Goal: Find specific page/section: Find specific page/section

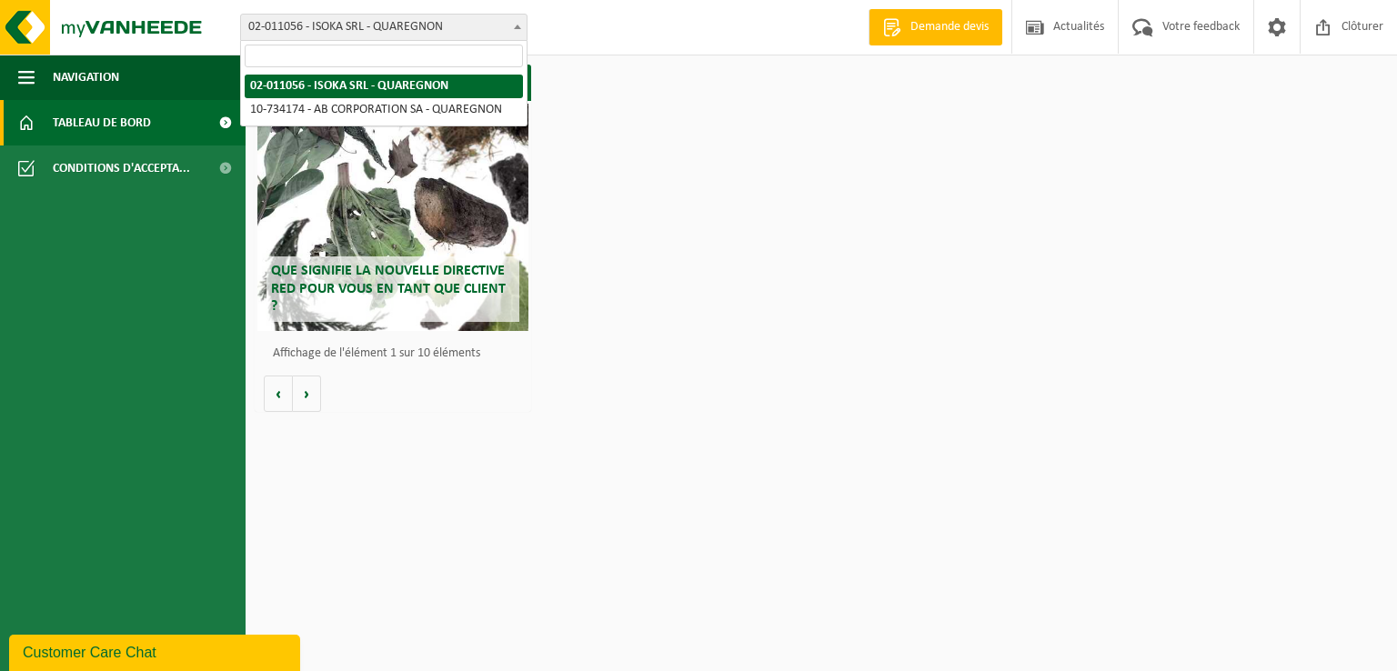
click at [500, 32] on span "02-011056 - ISOKA SRL - QUAREGNON" at bounding box center [384, 27] width 286 height 25
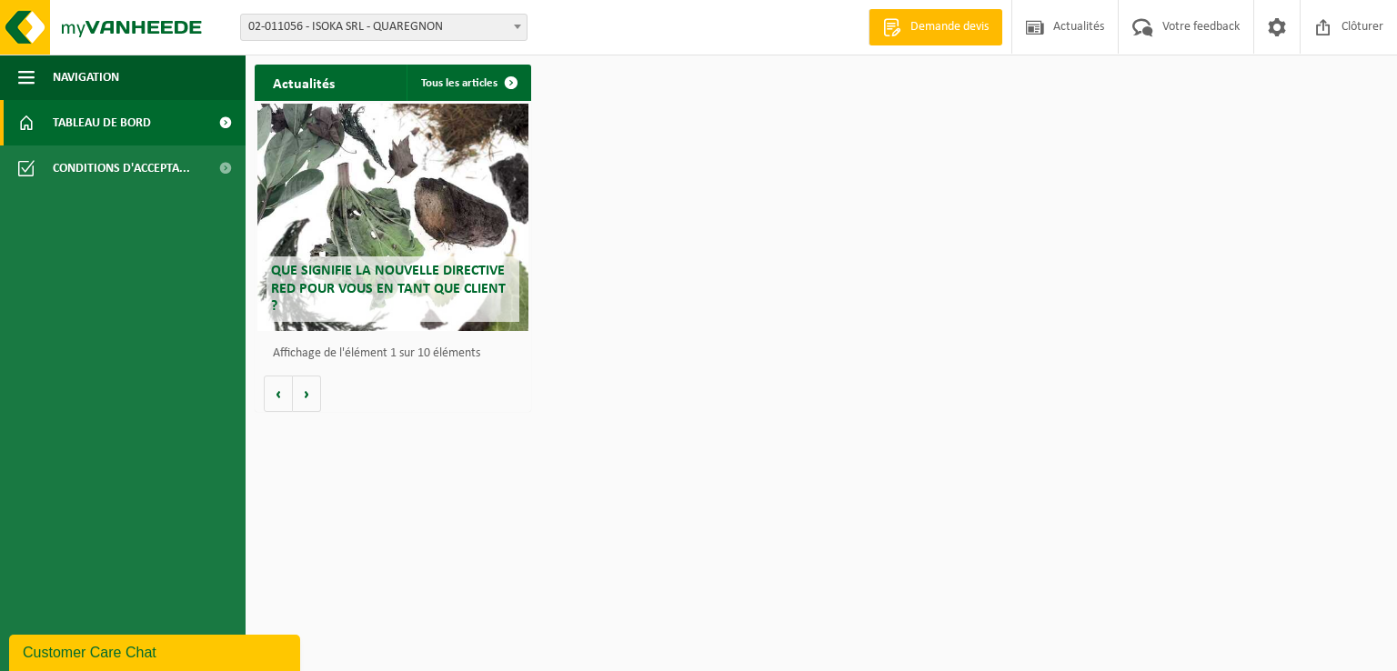
click at [500, 32] on span "02-011056 - ISOKA SRL - QUAREGNON" at bounding box center [384, 27] width 286 height 25
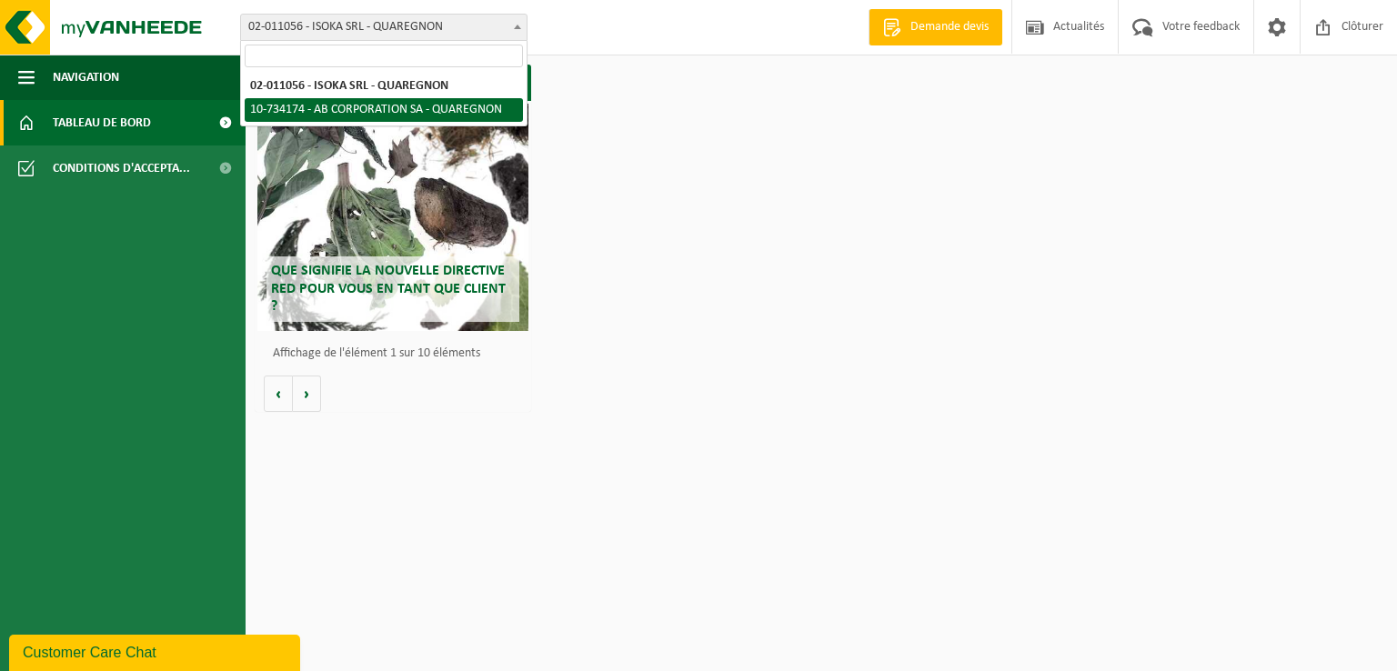
select select "3474"
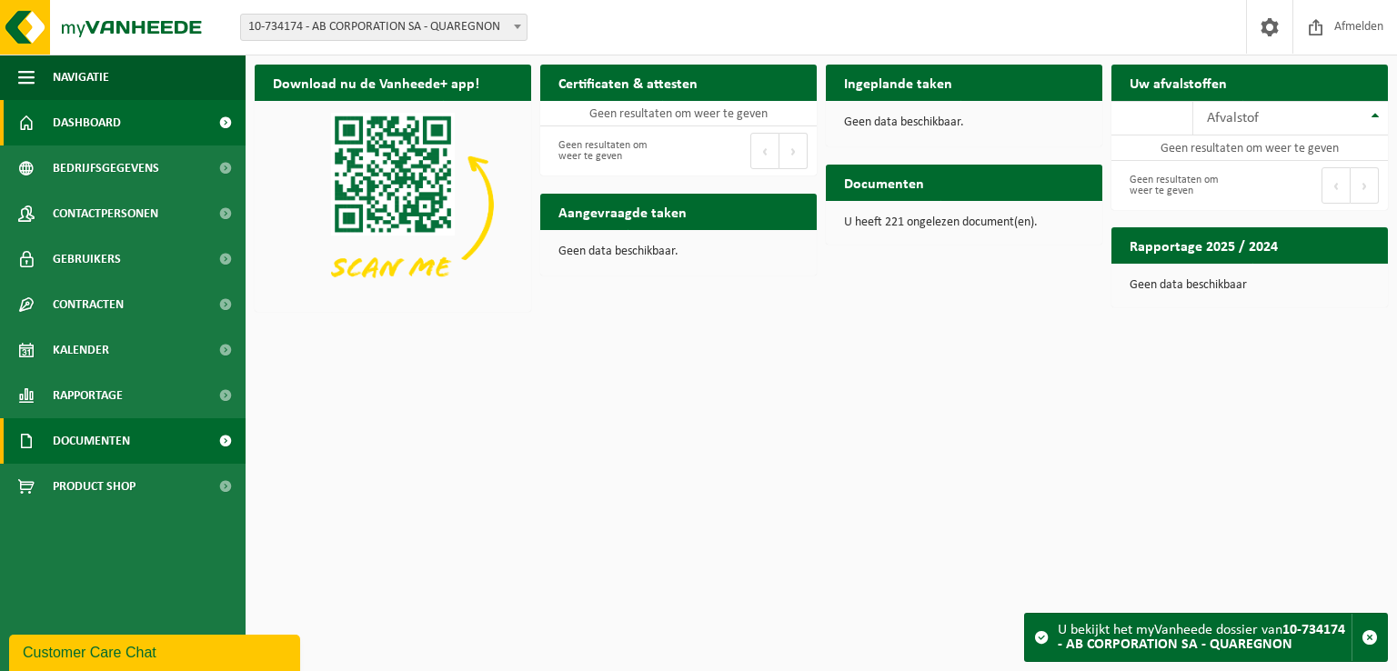
click at [222, 440] on span at bounding box center [225, 440] width 41 height 45
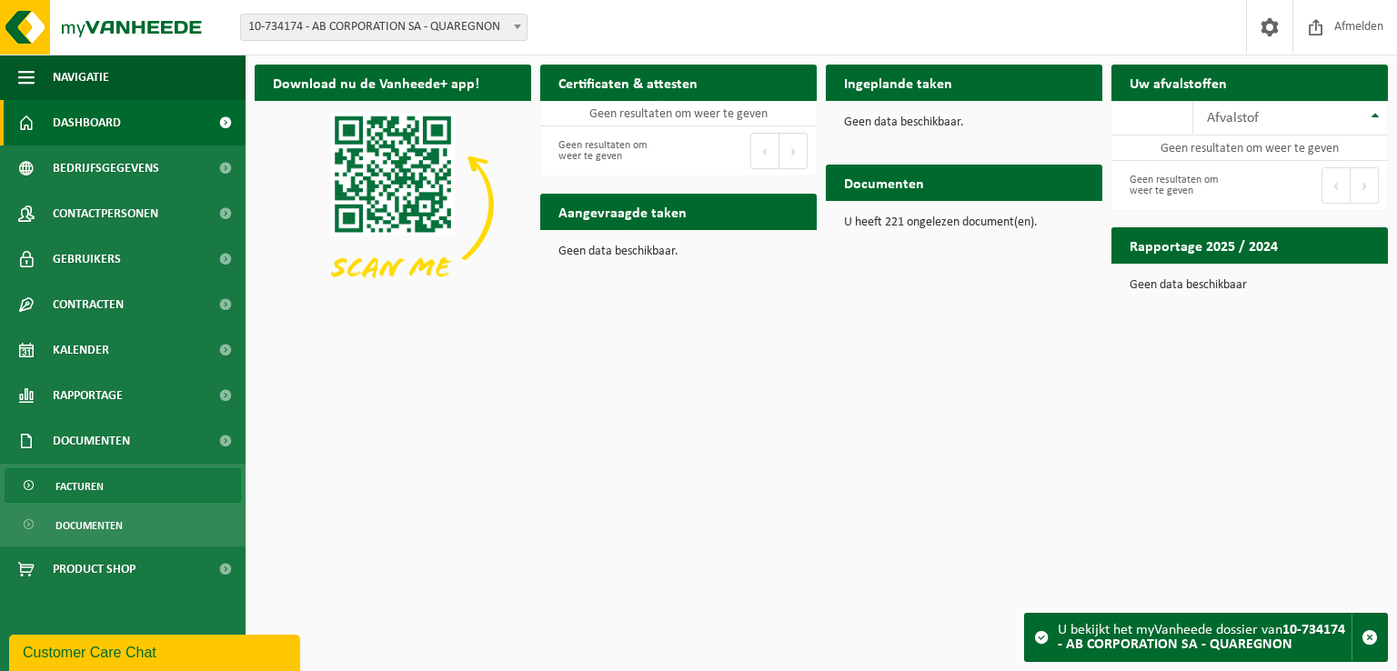
click at [74, 482] on span "Facturen" at bounding box center [79, 486] width 48 height 35
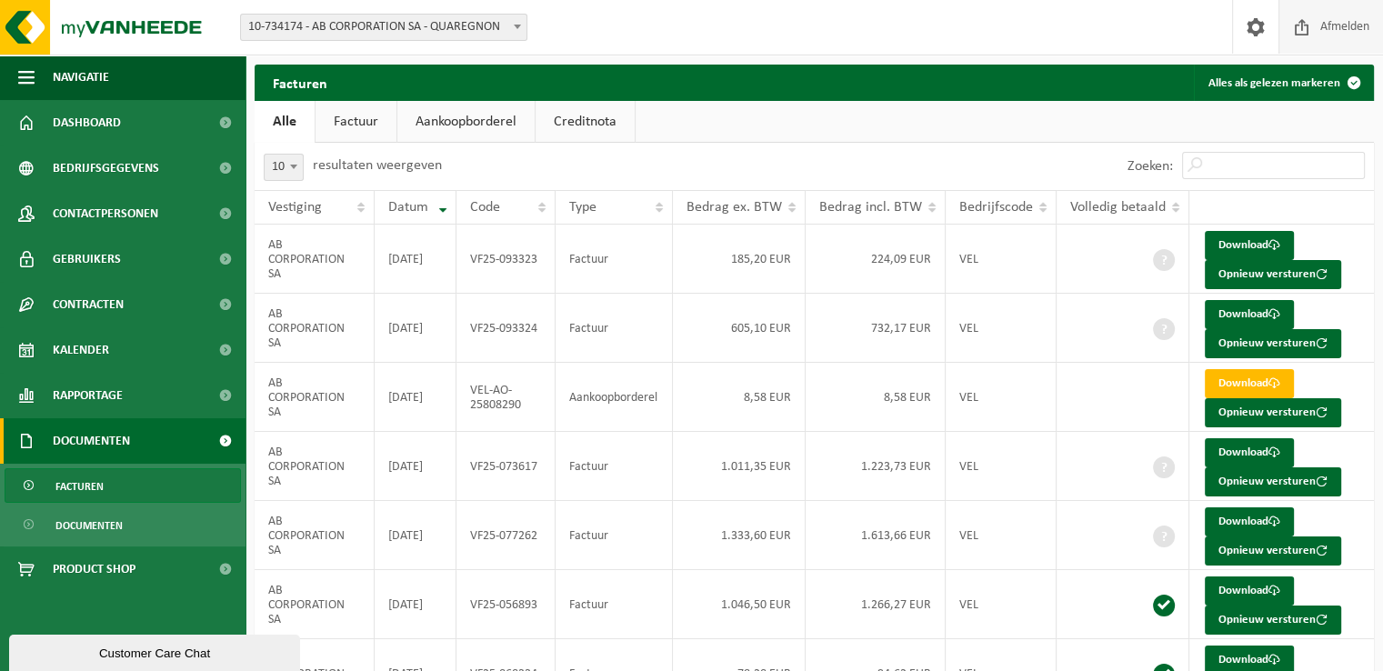
click at [1334, 34] on span "Afmelden" at bounding box center [1345, 27] width 58 height 54
